Goal: Transaction & Acquisition: Book appointment/travel/reservation

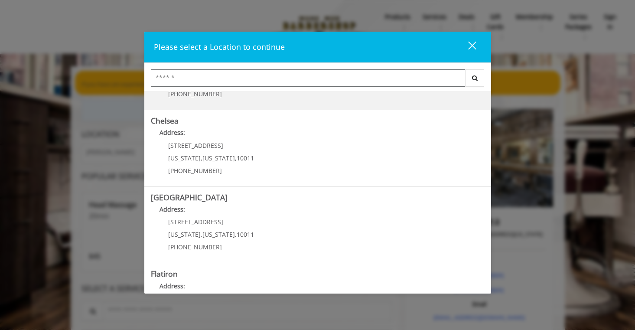
scroll to position [56, 0]
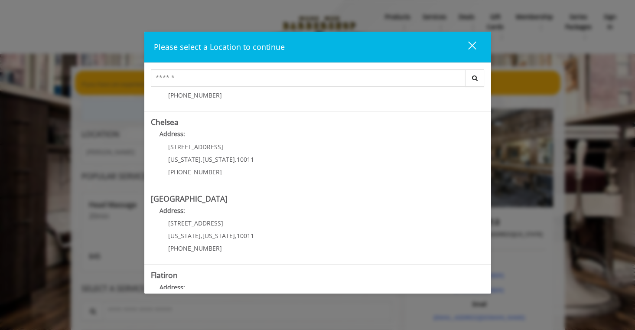
click at [568, 204] on div "Please select a Location to continue close Search [GEOGRAPHIC_DATA] Address: [S…" at bounding box center [317, 165] width 635 height 330
click at [475, 41] on div "close dialog" at bounding box center [472, 45] width 8 height 8
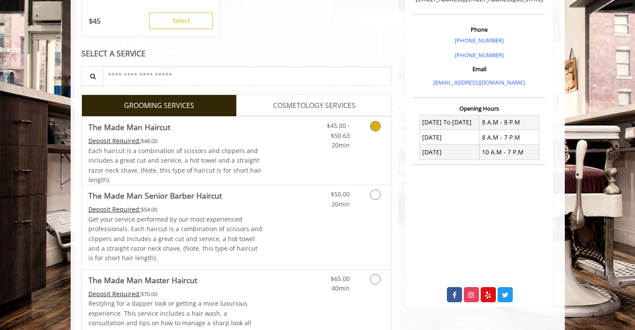
click at [379, 128] on icon "Grooming services" at bounding box center [375, 126] width 10 height 10
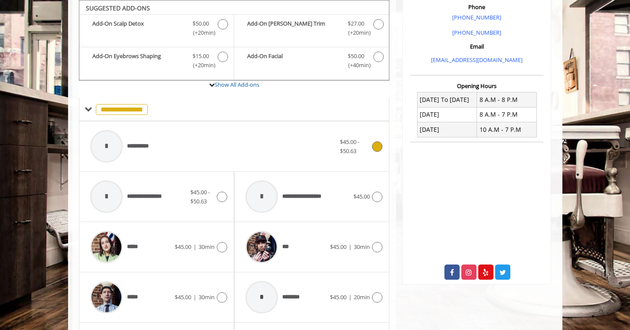
scroll to position [431, 0]
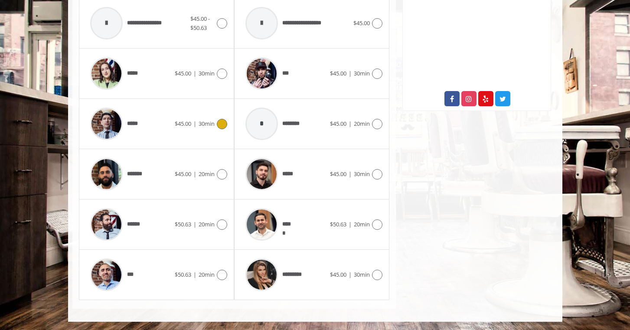
click at [224, 121] on icon at bounding box center [222, 124] width 10 height 10
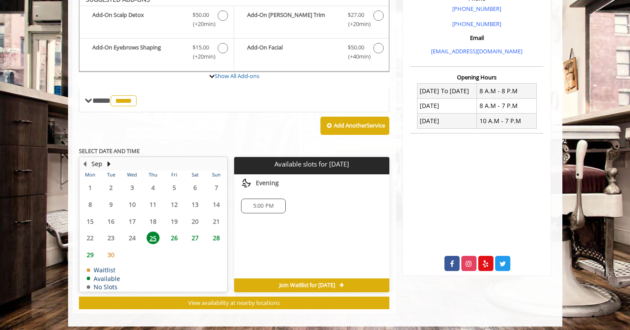
click at [173, 234] on span "26" at bounding box center [174, 238] width 13 height 13
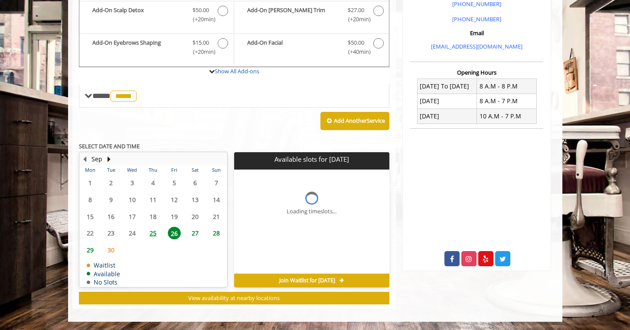
scroll to position [284, 0]
